Goal: Find specific page/section: Find specific page/section

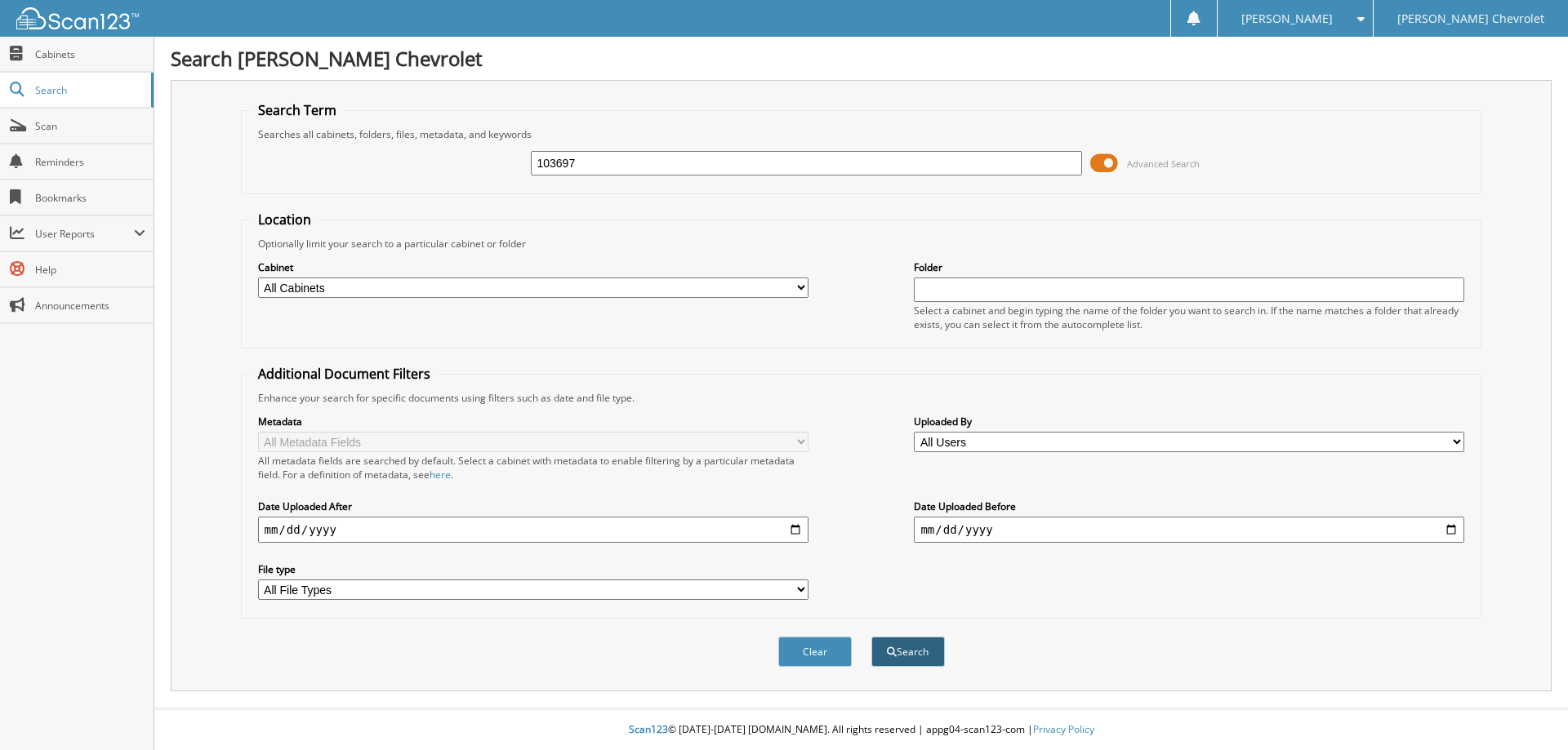
type input "103697"
click at [931, 657] on button "Search" at bounding box center [908, 652] width 73 height 30
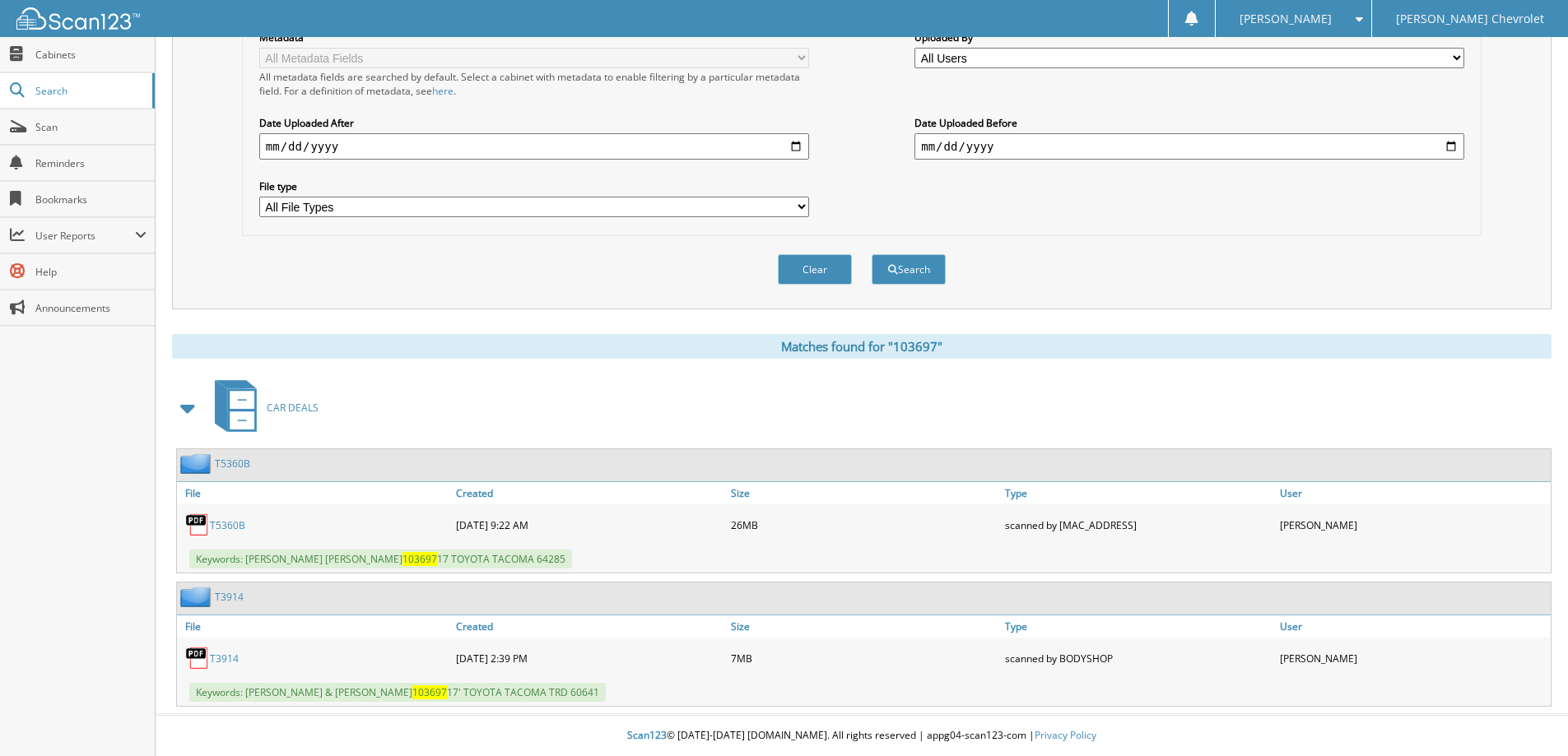
scroll to position [389, 0]
click at [229, 524] on link "T5360B" at bounding box center [228, 525] width 35 height 14
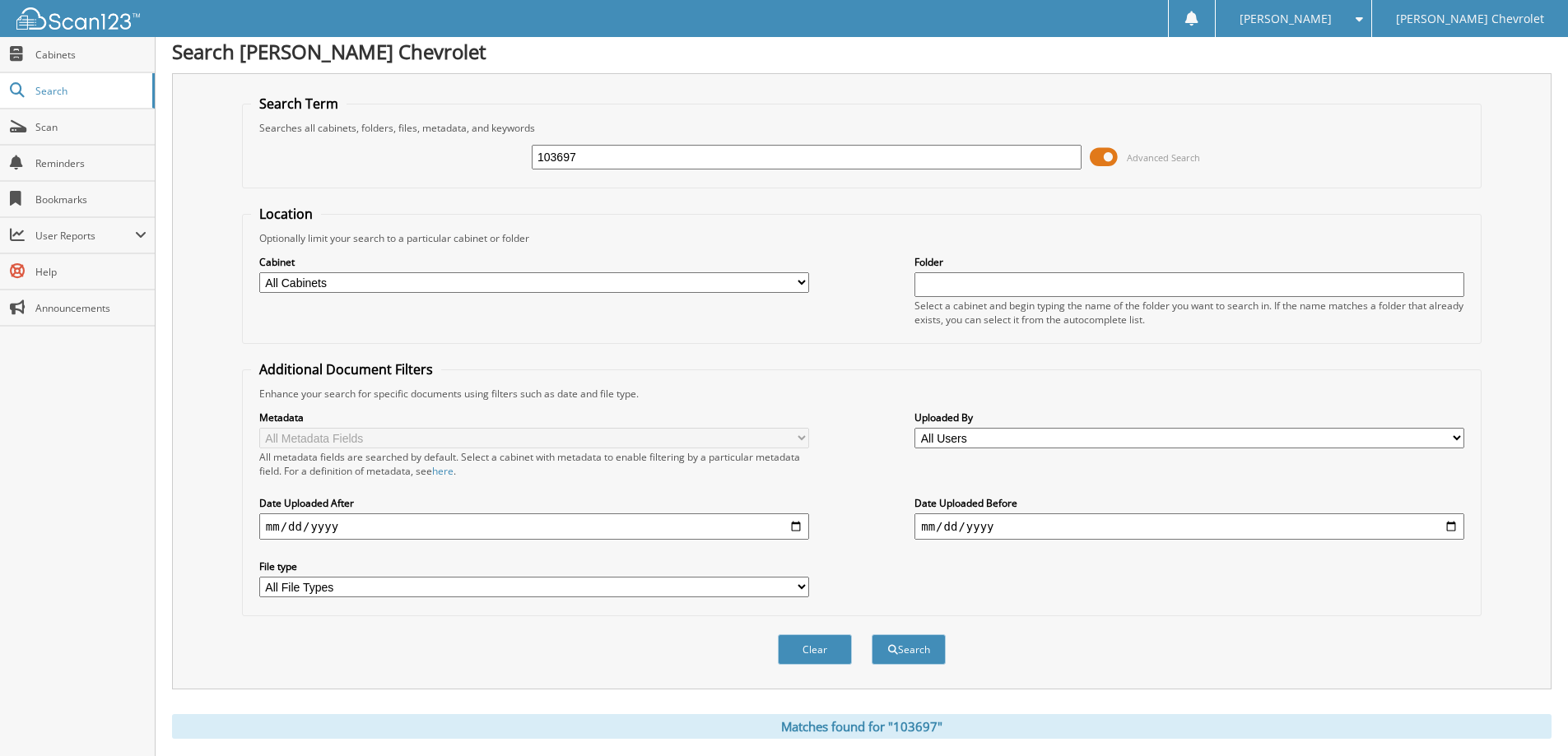
scroll to position [0, 0]
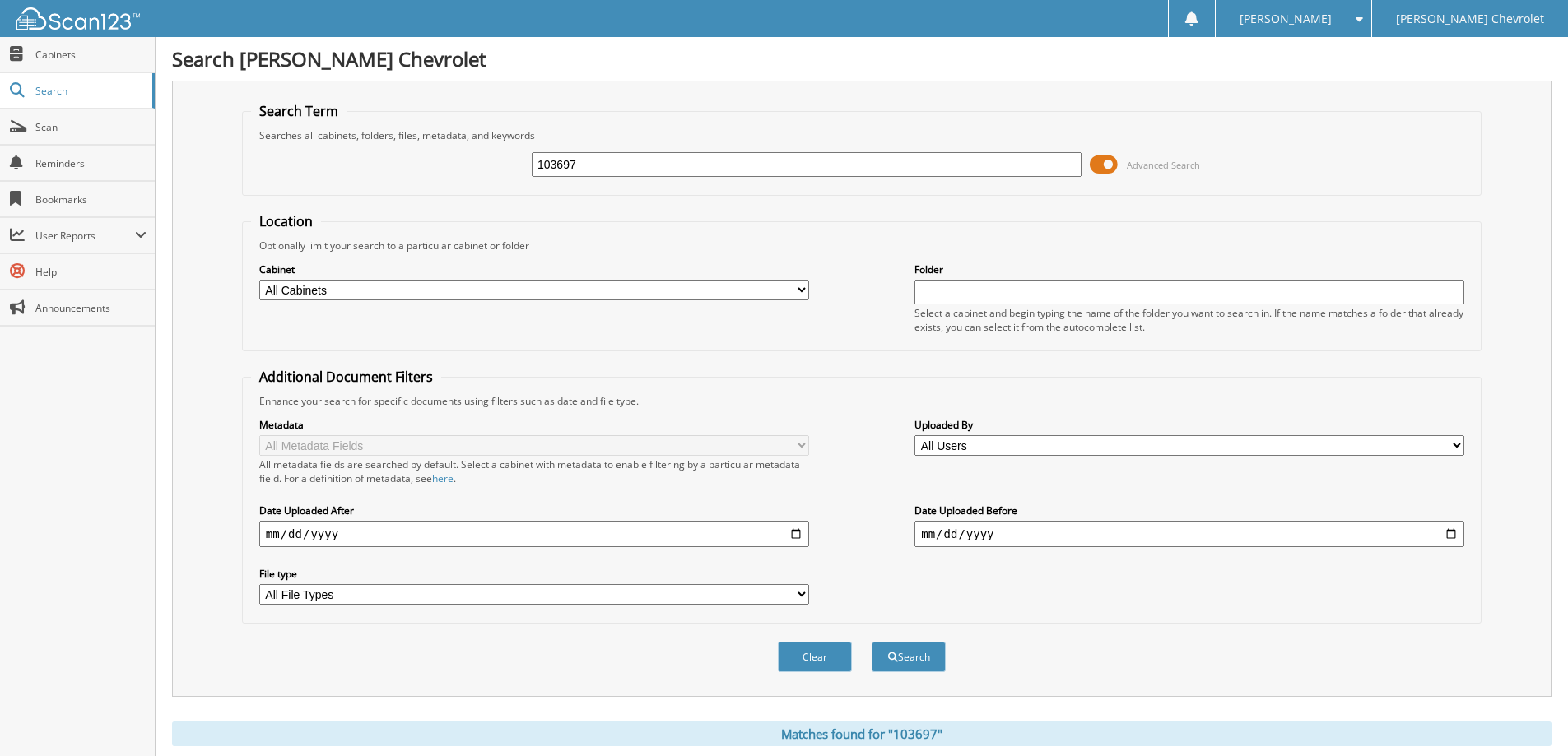
drag, startPoint x: 639, startPoint y: 168, endPoint x: 422, endPoint y: 180, distance: 217.3
click at [422, 180] on div "103697 Advanced Search" at bounding box center [862, 165] width 1222 height 44
type input "245038"
click at [903, 657] on button "Search" at bounding box center [909, 657] width 74 height 31
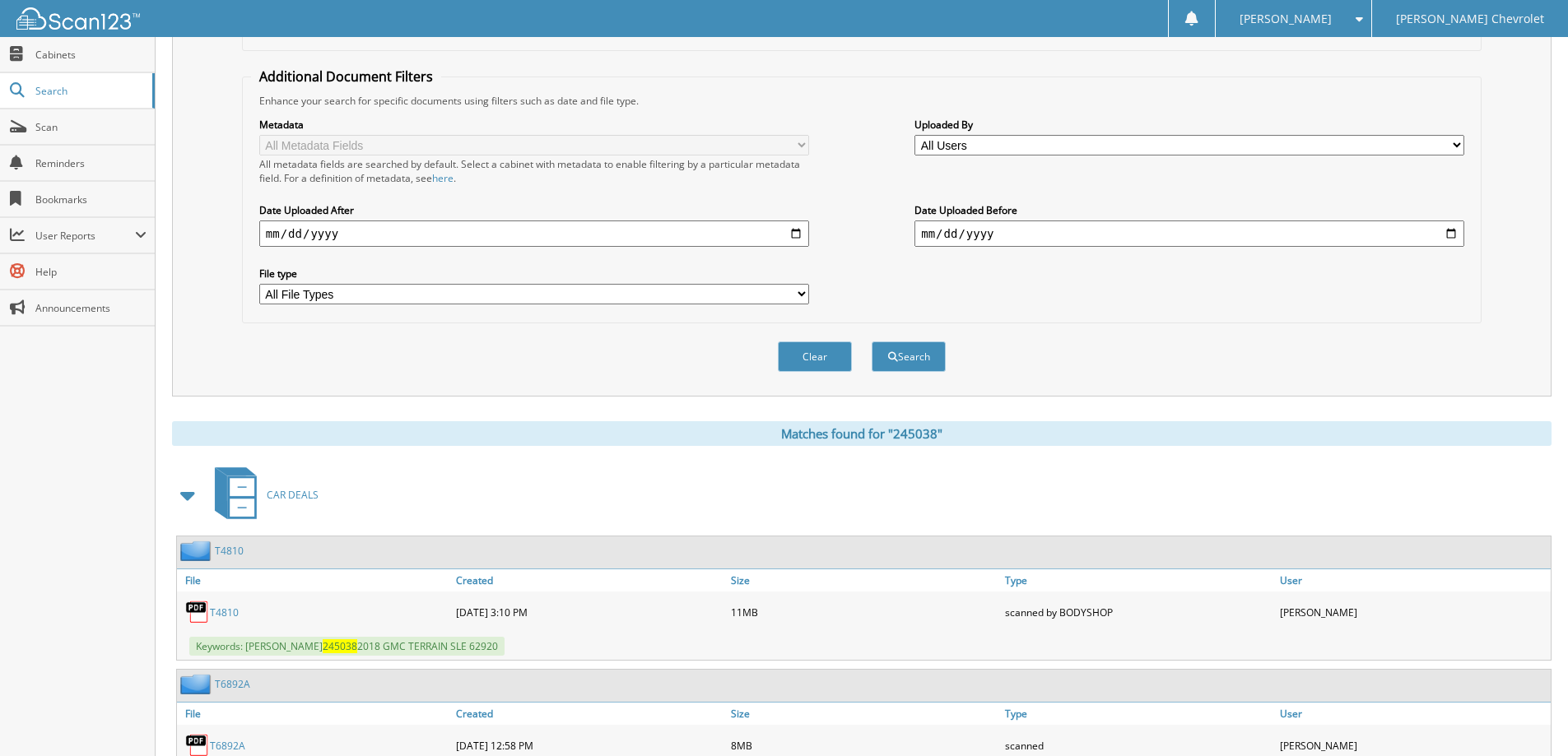
scroll to position [329, 0]
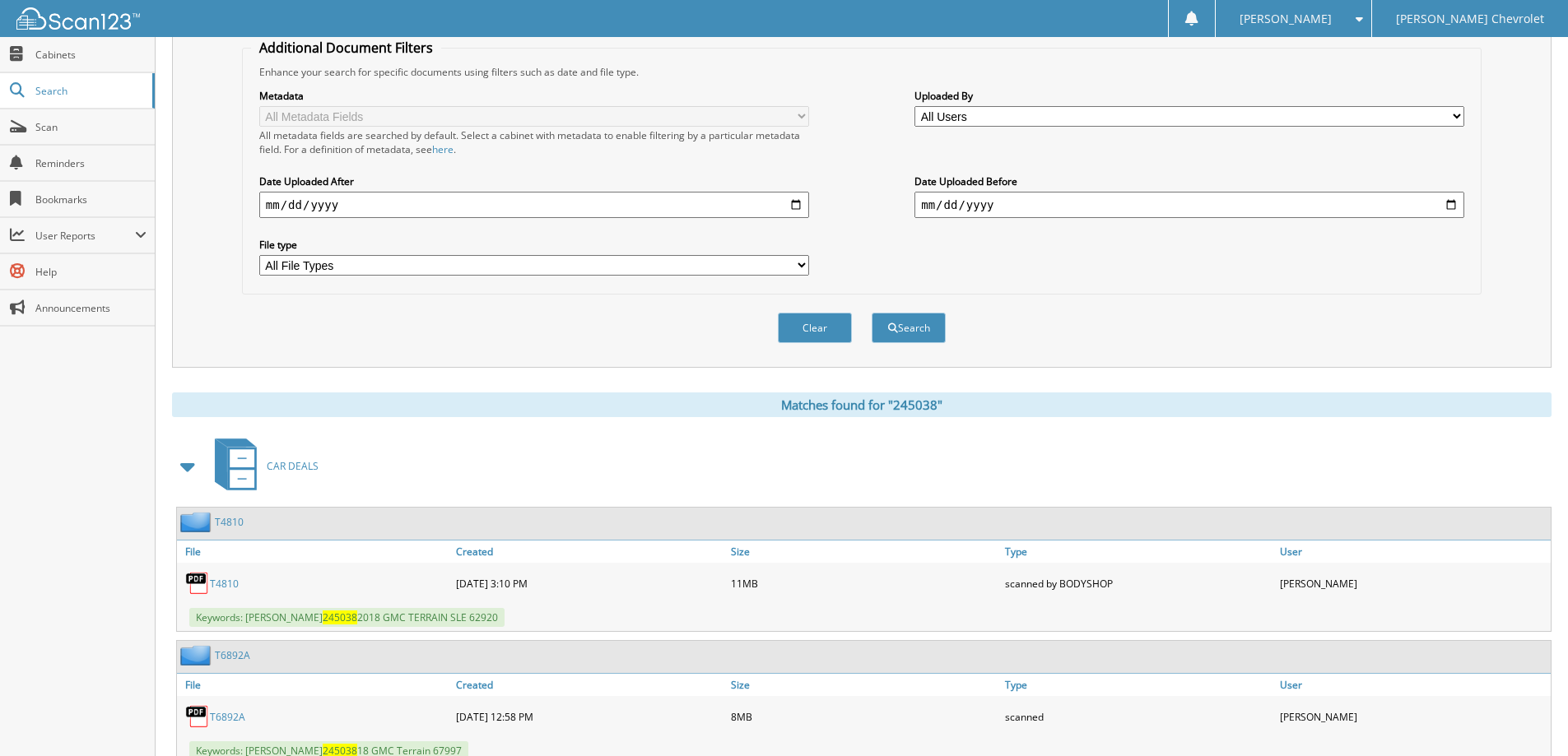
click at [229, 586] on link "T4810" at bounding box center [224, 583] width 29 height 14
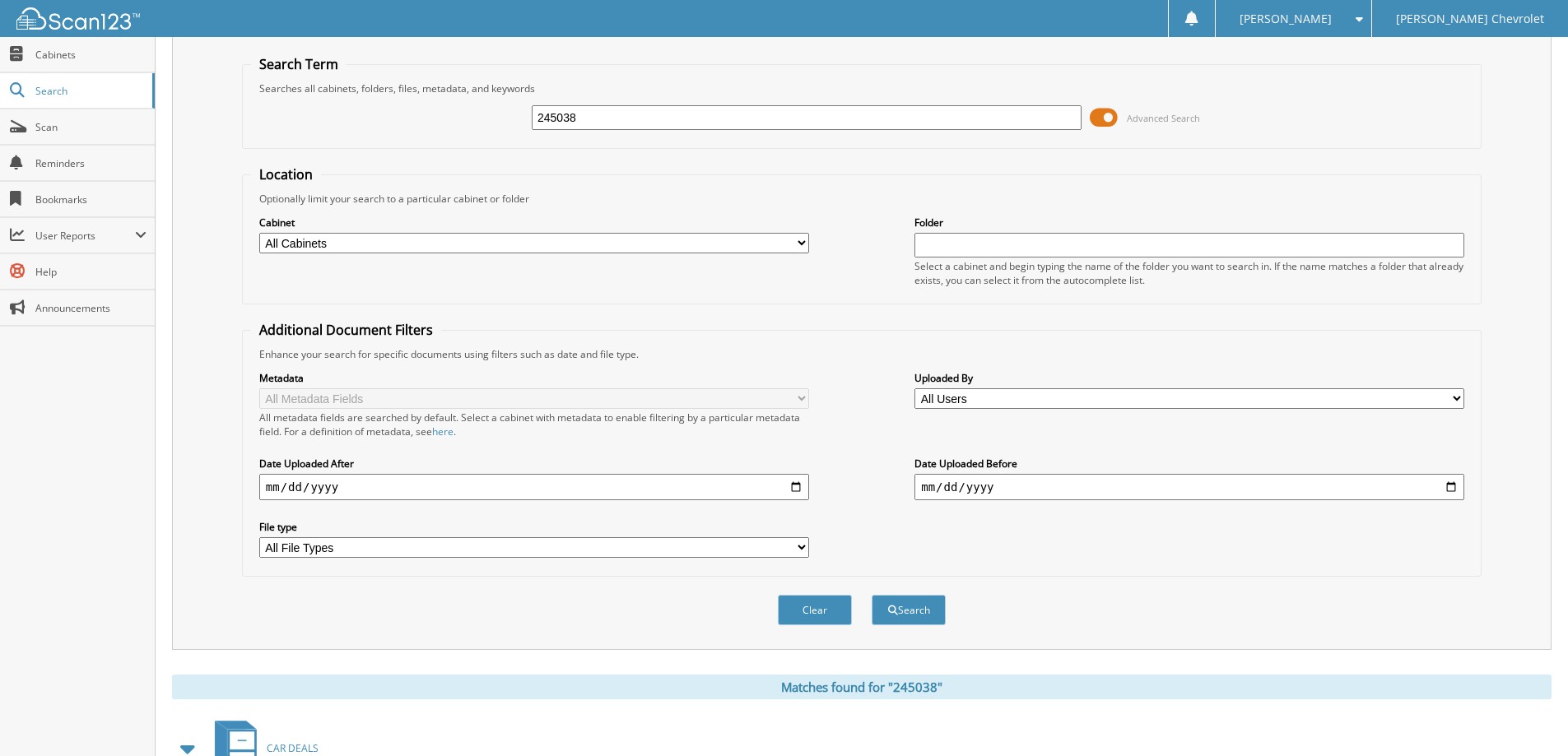
scroll to position [0, 0]
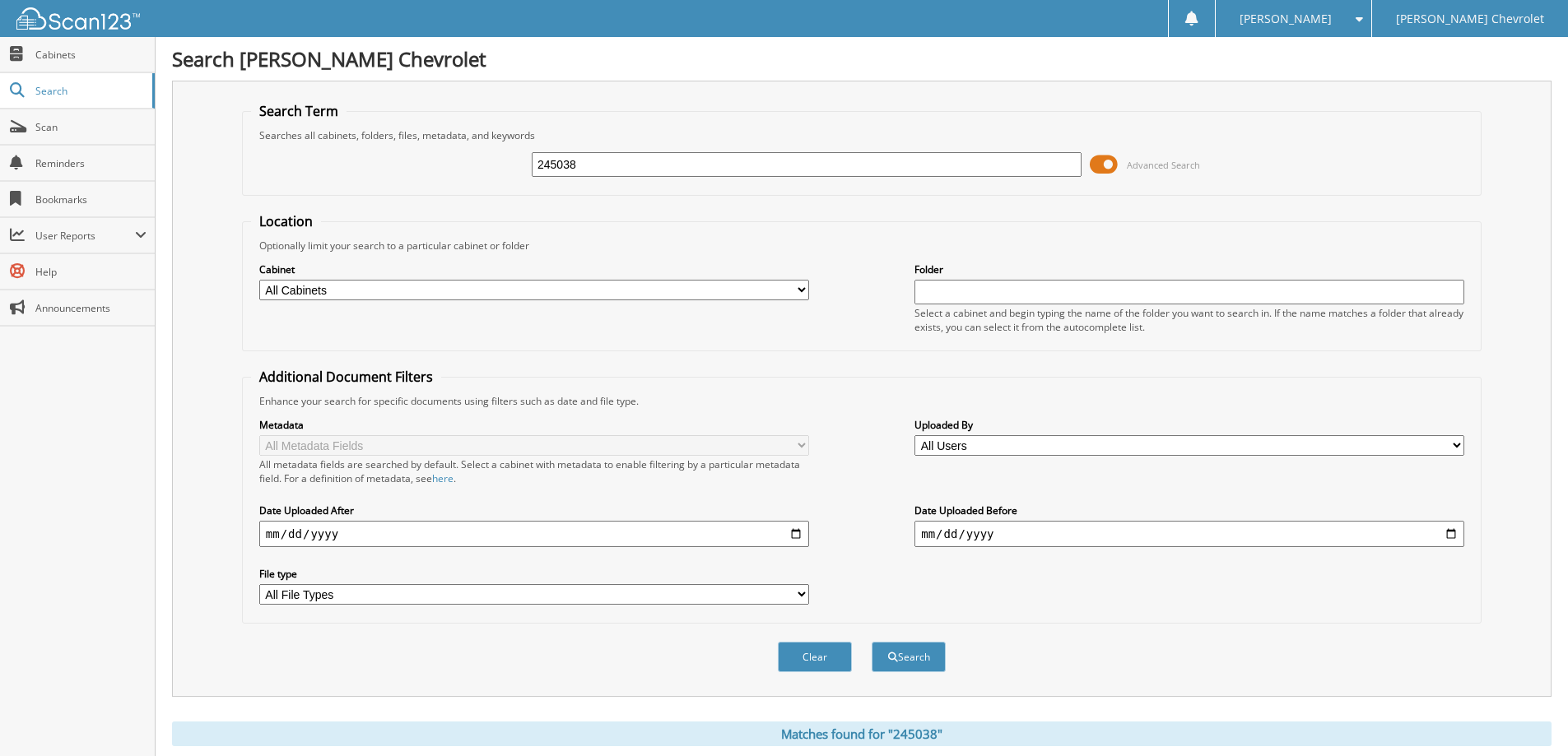
drag, startPoint x: 604, startPoint y: 168, endPoint x: 491, endPoint y: 167, distance: 113.0
click at [491, 167] on div "245038 Advanced Search" at bounding box center [862, 165] width 1222 height 44
type input "237783"
click at [872, 642] on button "Search" at bounding box center [909, 657] width 74 height 31
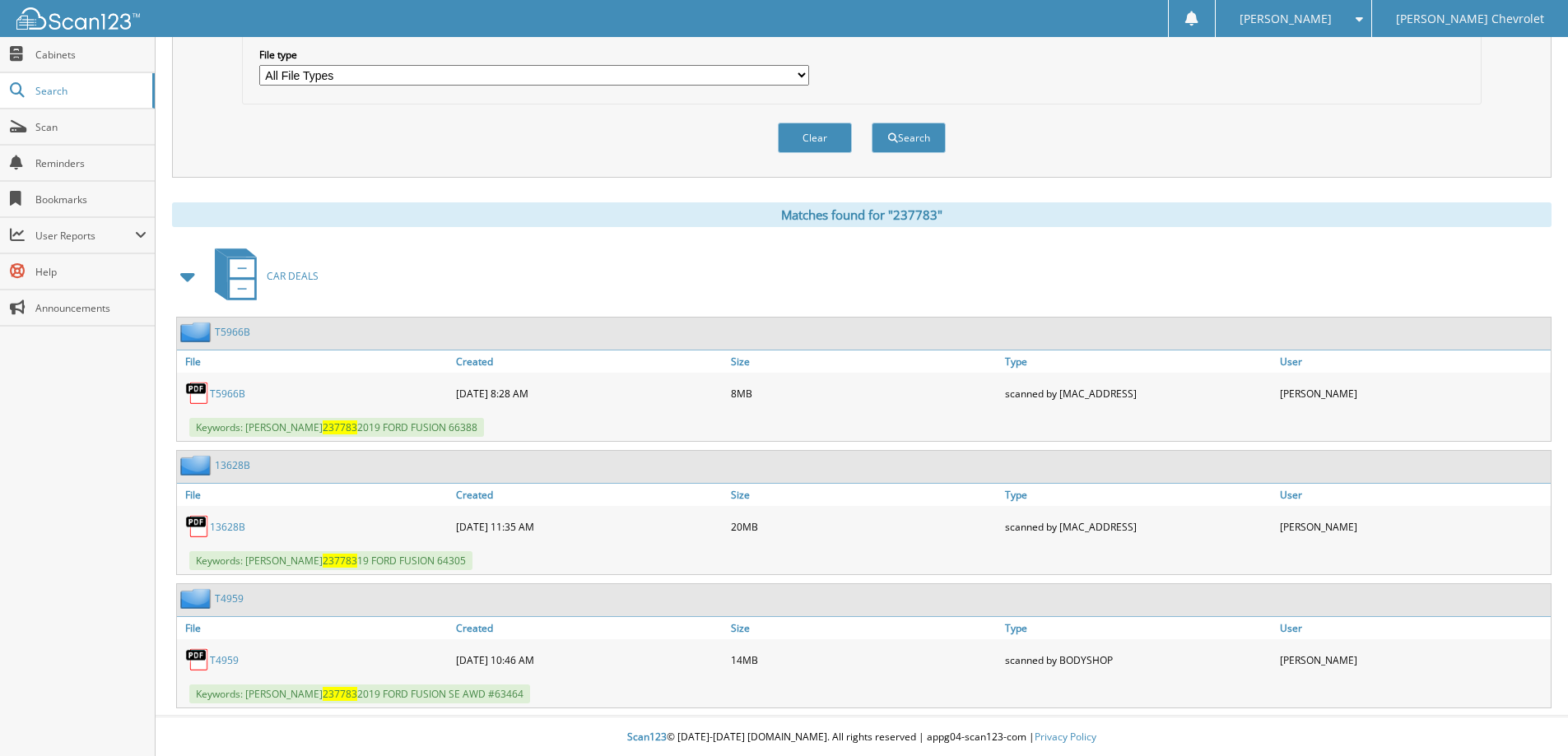
scroll to position [522, 0]
click at [232, 389] on link "T5966B" at bounding box center [228, 391] width 35 height 14
click at [230, 390] on link "T5966B" at bounding box center [228, 391] width 35 height 14
